Goal: Find specific page/section: Find specific page/section

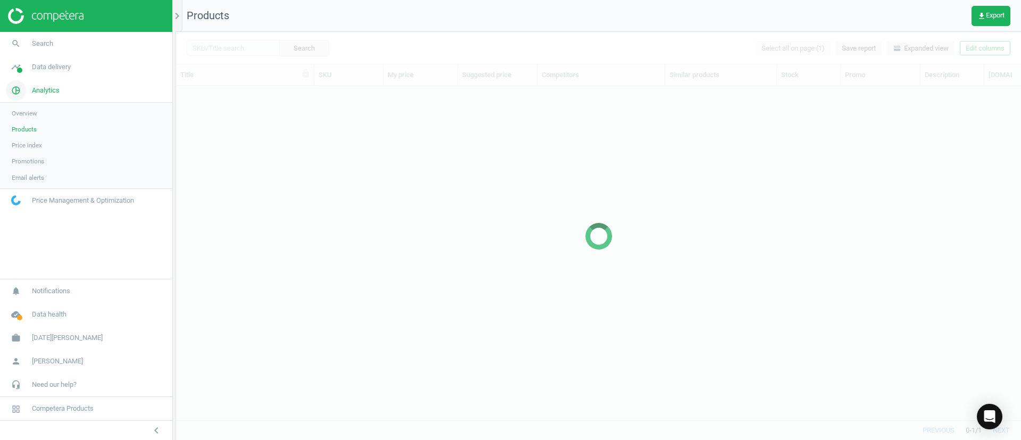
scroll to position [309, 833]
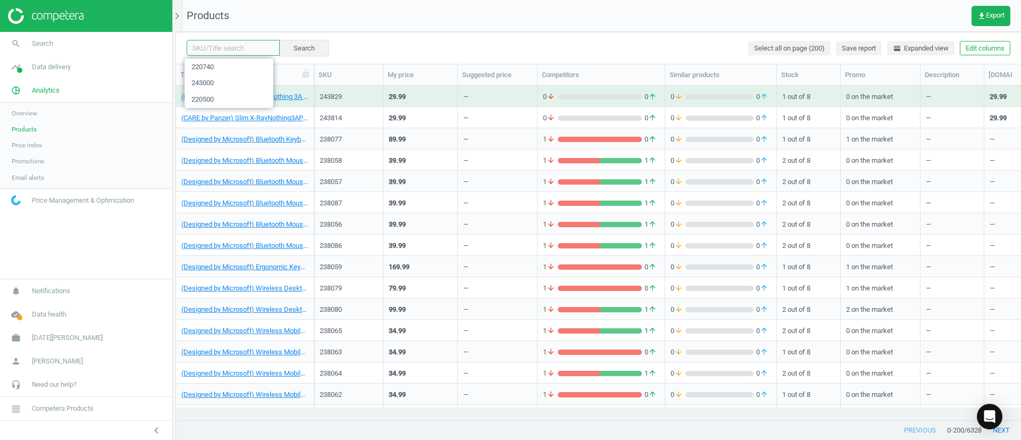
drag, startPoint x: 231, startPoint y: 51, endPoint x: 243, endPoint y: 51, distance: 11.7
click at [232, 51] on input "text" at bounding box center [233, 48] width 93 height 16
paste input "220500"
type input "220500"
click at [287, 50] on button "Search" at bounding box center [304, 48] width 50 height 16
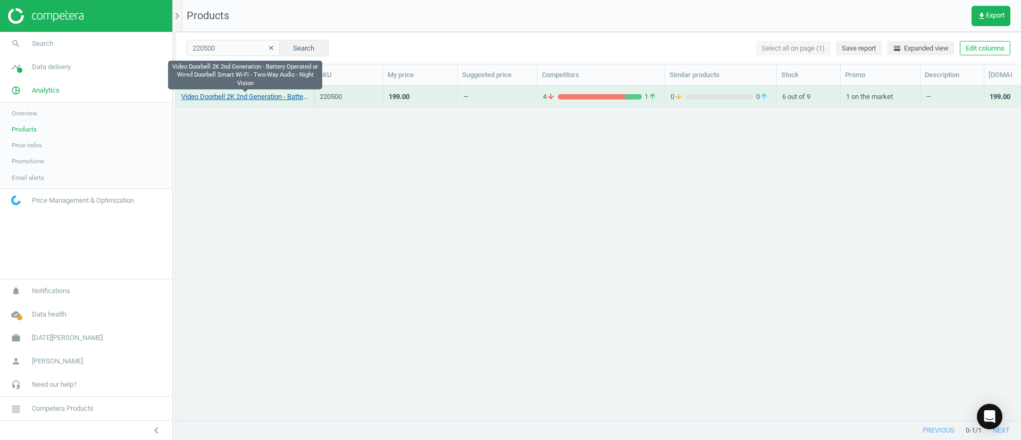
click at [232, 99] on link "Video Doorbell 2K 2nd Generation - Battery Operated or Wired Doorbell Smart Wi-…" at bounding box center [244, 97] width 127 height 10
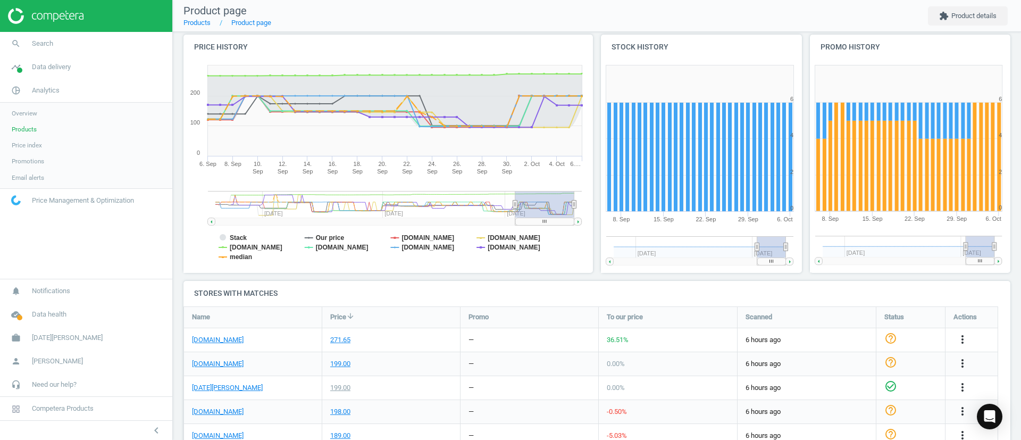
scroll to position [99, 0]
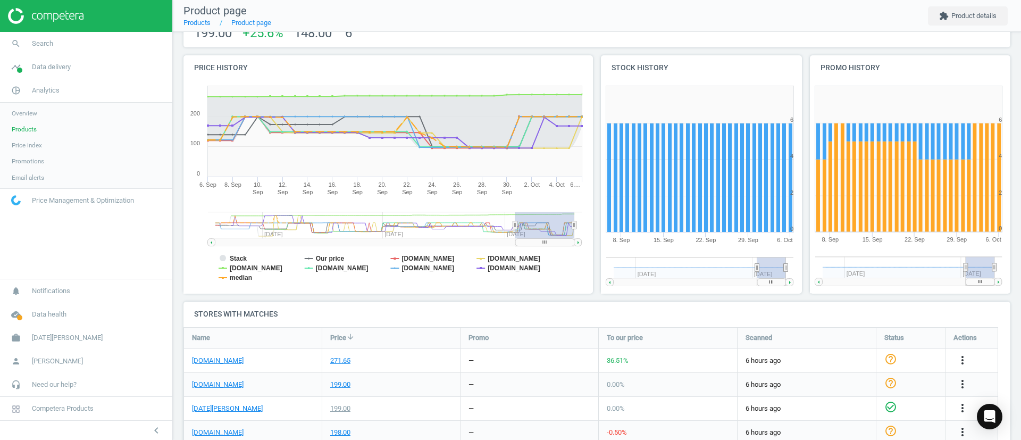
click at [36, 125] on link "Products" at bounding box center [86, 129] width 172 height 16
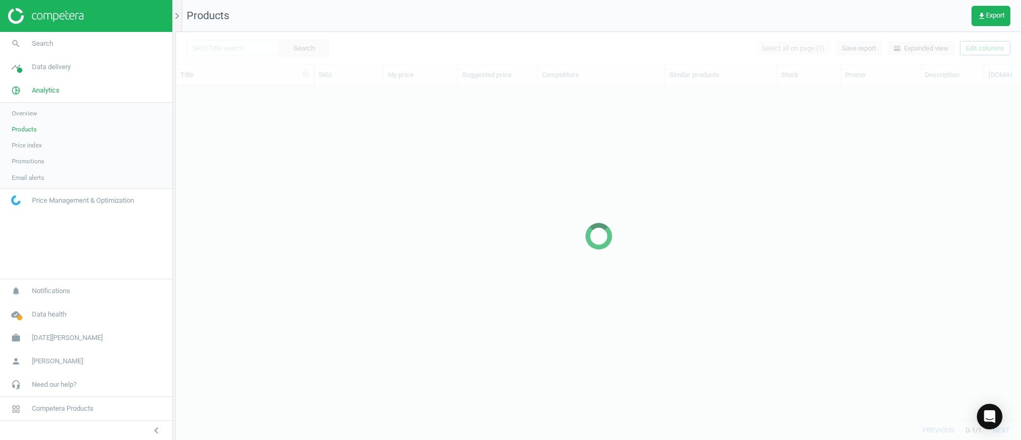
scroll to position [309, 833]
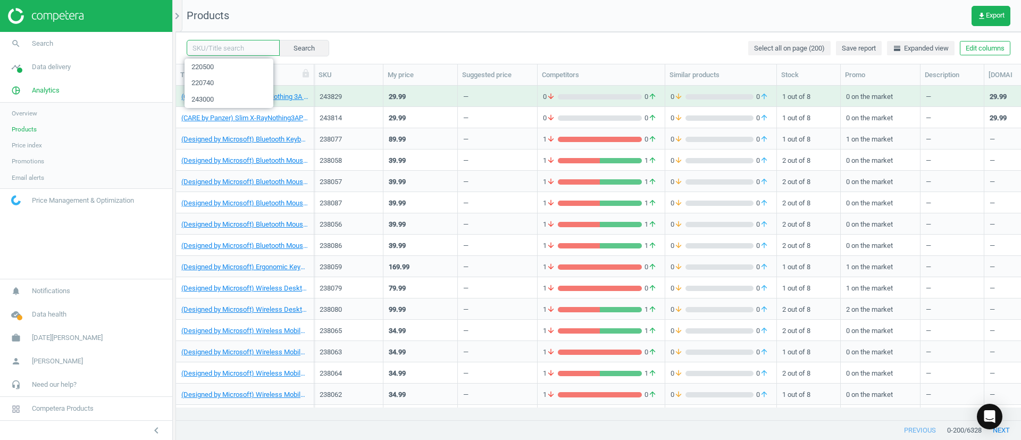
click at [224, 49] on input "text" at bounding box center [233, 48] width 93 height 16
paste input "243860"
type input "243860"
click at [295, 49] on button "Search" at bounding box center [304, 48] width 50 height 16
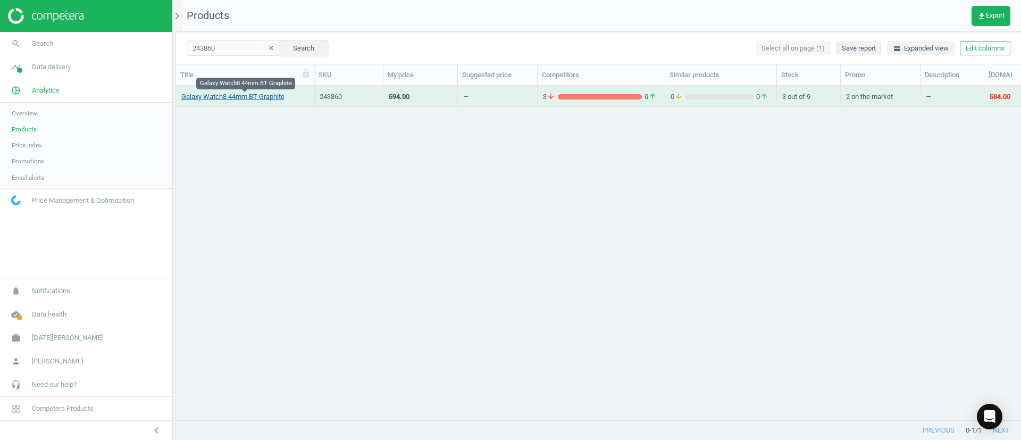
click at [205, 94] on link "Galaxy Watch8 44mm BT Graphite" at bounding box center [232, 97] width 103 height 10
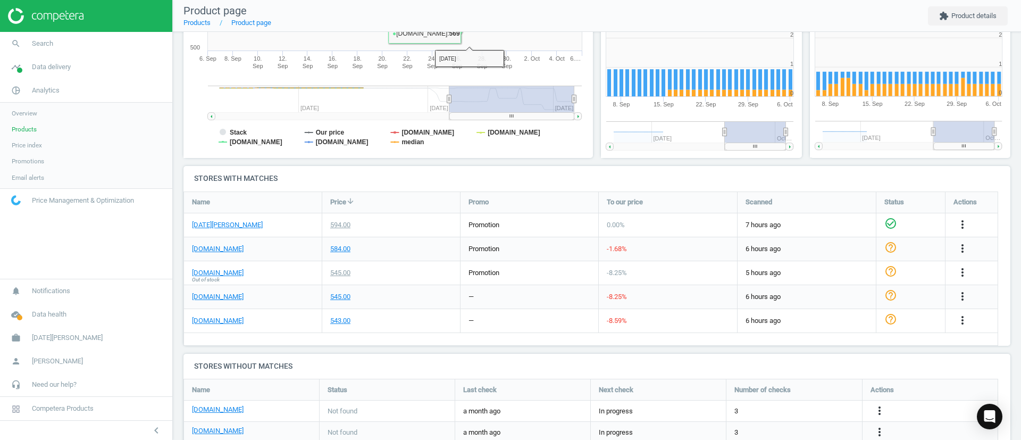
scroll to position [319, 0]
